Goal: Information Seeking & Learning: Learn about a topic

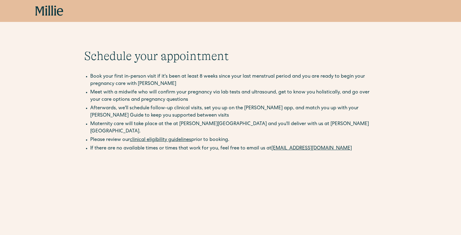
click at [55, 16] on icon at bounding box center [49, 10] width 28 height 11
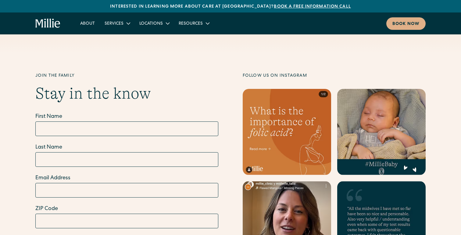
scroll to position [2504, 0]
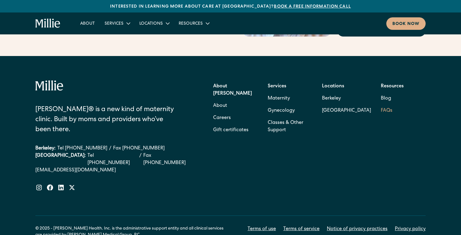
click at [383, 105] on link "FAQs" at bounding box center [387, 111] width 12 height 12
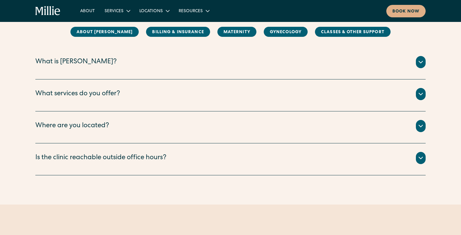
scroll to position [96, 0]
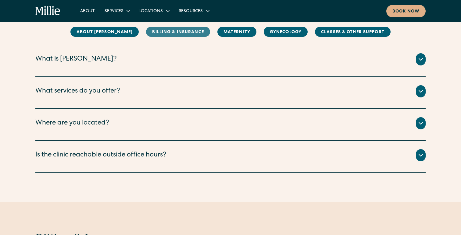
click at [190, 34] on link "Billing & Insurance" at bounding box center [178, 32] width 64 height 10
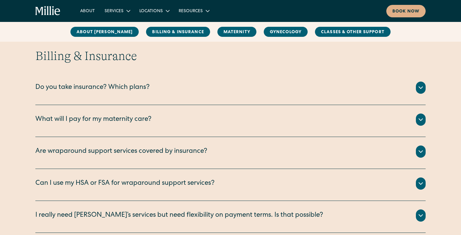
scroll to position [287, 0]
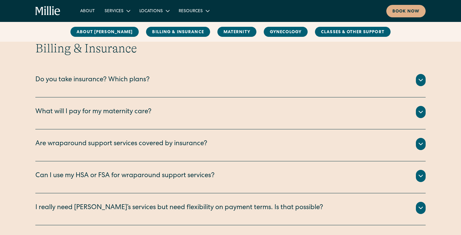
click at [204, 112] on div "What will I pay for my maternity care?" at bounding box center [230, 112] width 390 height 12
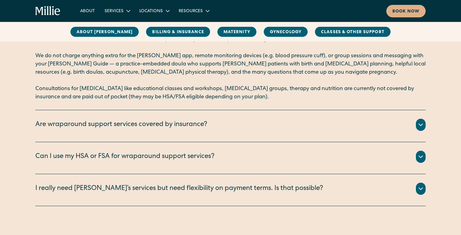
scroll to position [403, 0]
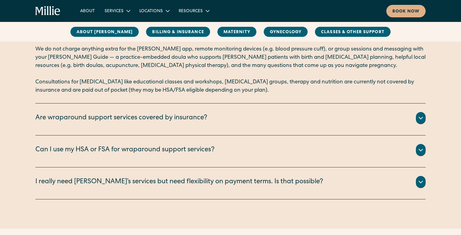
click at [265, 151] on div "Can I use my HSA or FSA for wraparound support services?" at bounding box center [230, 150] width 390 height 12
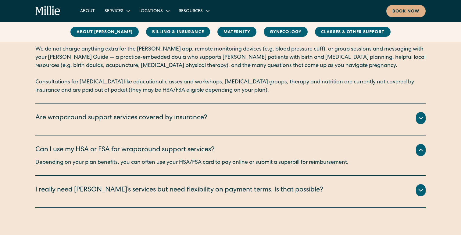
scroll to position [404, 0]
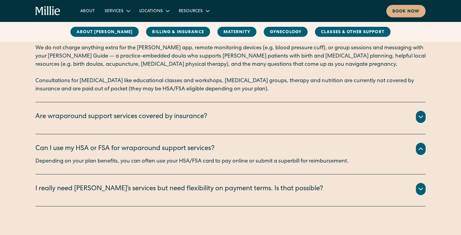
click at [266, 183] on div "I really need Millie’s services but need flexibility on payment terms. Is that …" at bounding box center [230, 191] width 390 height 32
click at [421, 190] on icon at bounding box center [420, 189] width 7 height 7
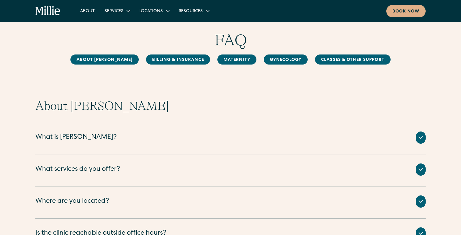
scroll to position [0, 0]
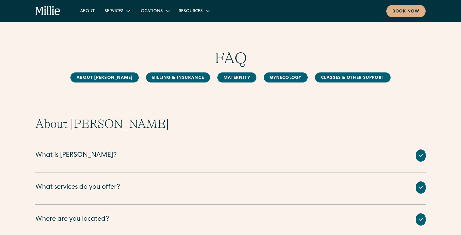
click at [52, 10] on icon "home" at bounding box center [47, 11] width 25 height 10
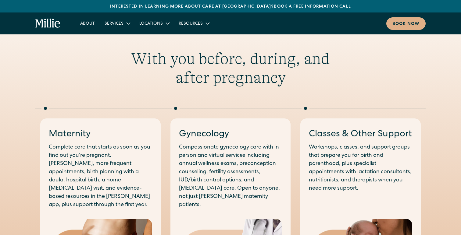
scroll to position [282, 0]
